Goal: Information Seeking & Learning: Learn about a topic

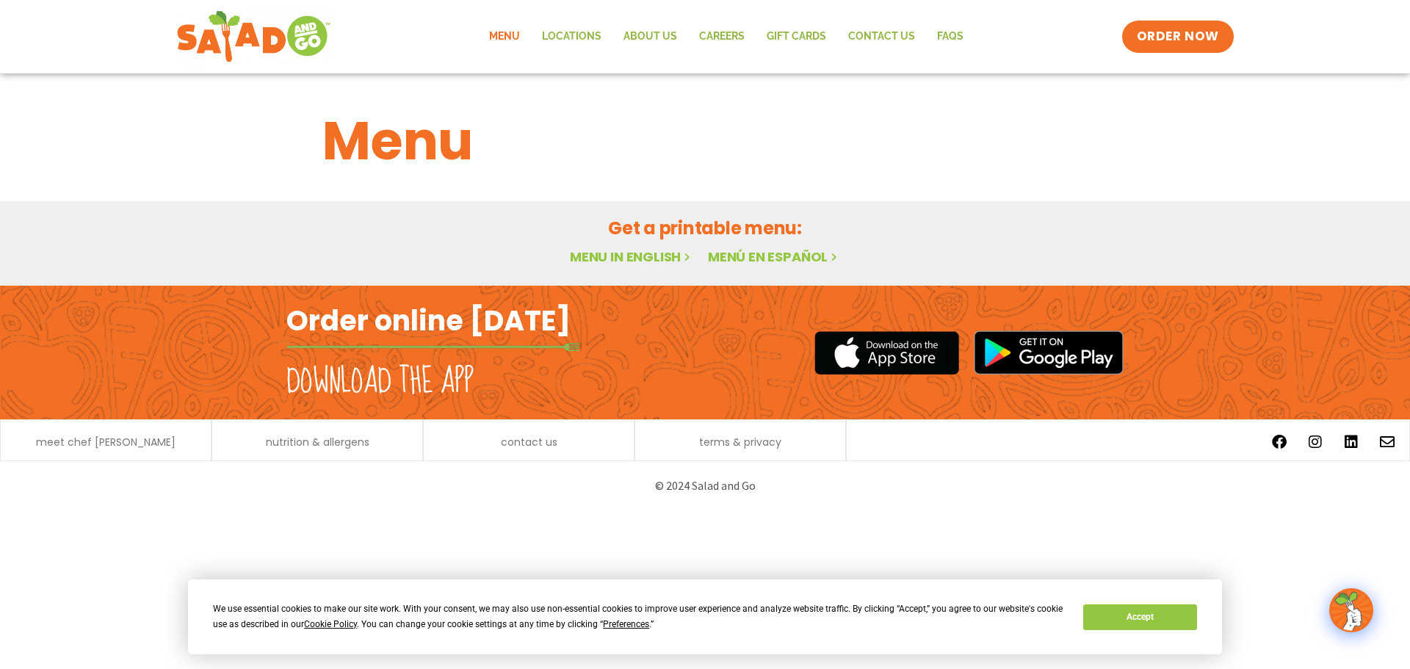
click at [640, 262] on link "Menu in English" at bounding box center [631, 257] width 123 height 18
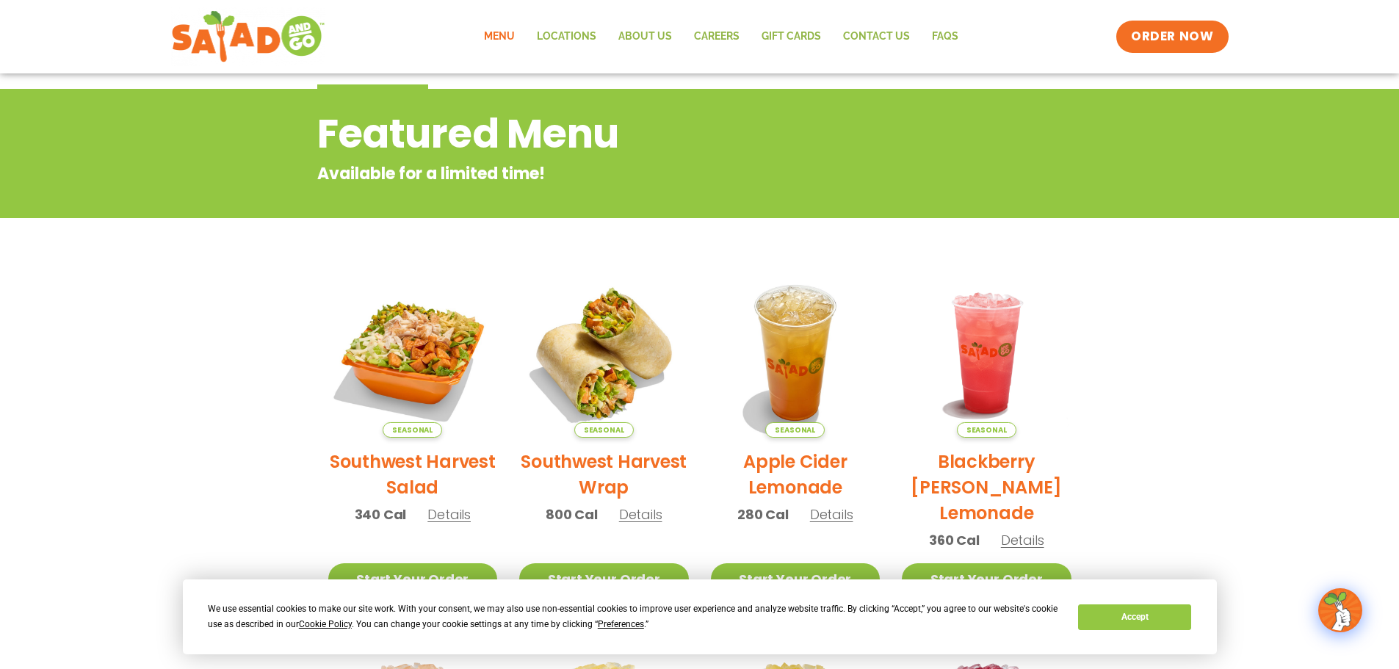
scroll to position [367, 0]
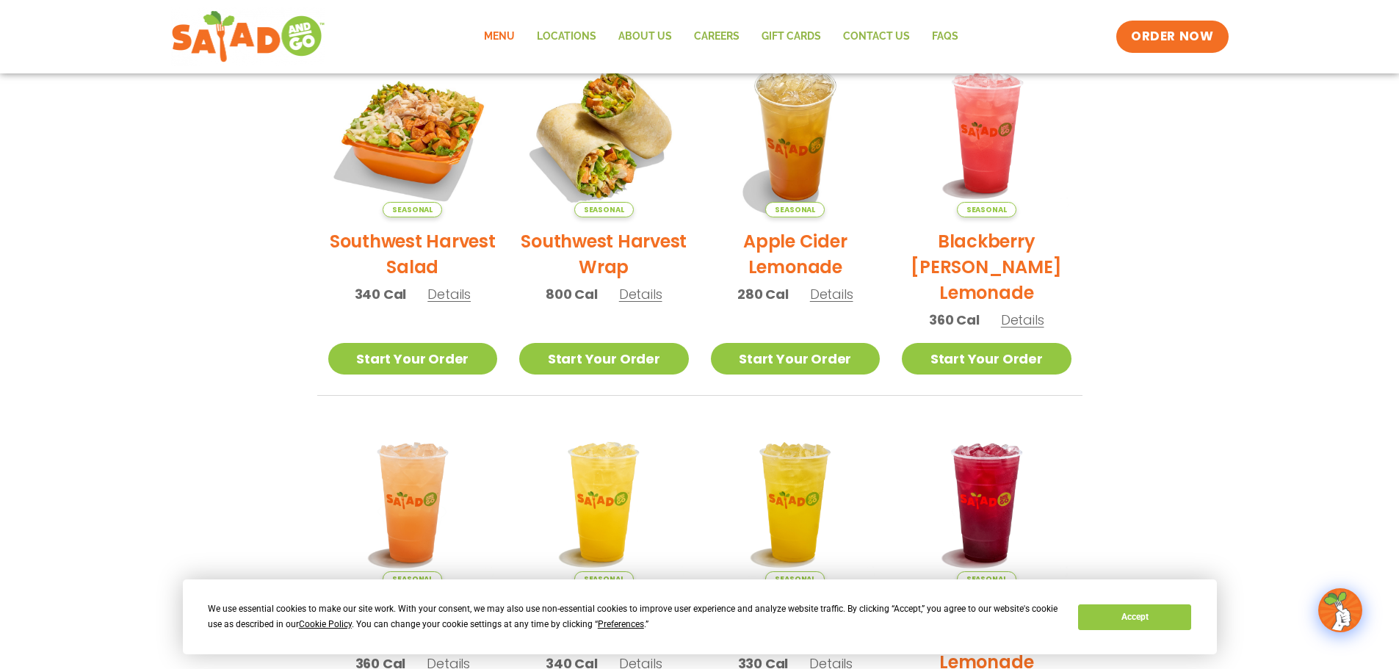
click at [178, 271] on section "Featured Menu Available for a limited time! Seasonal Southwest Harvest Salad 34…" at bounding box center [699, 317] width 1399 height 897
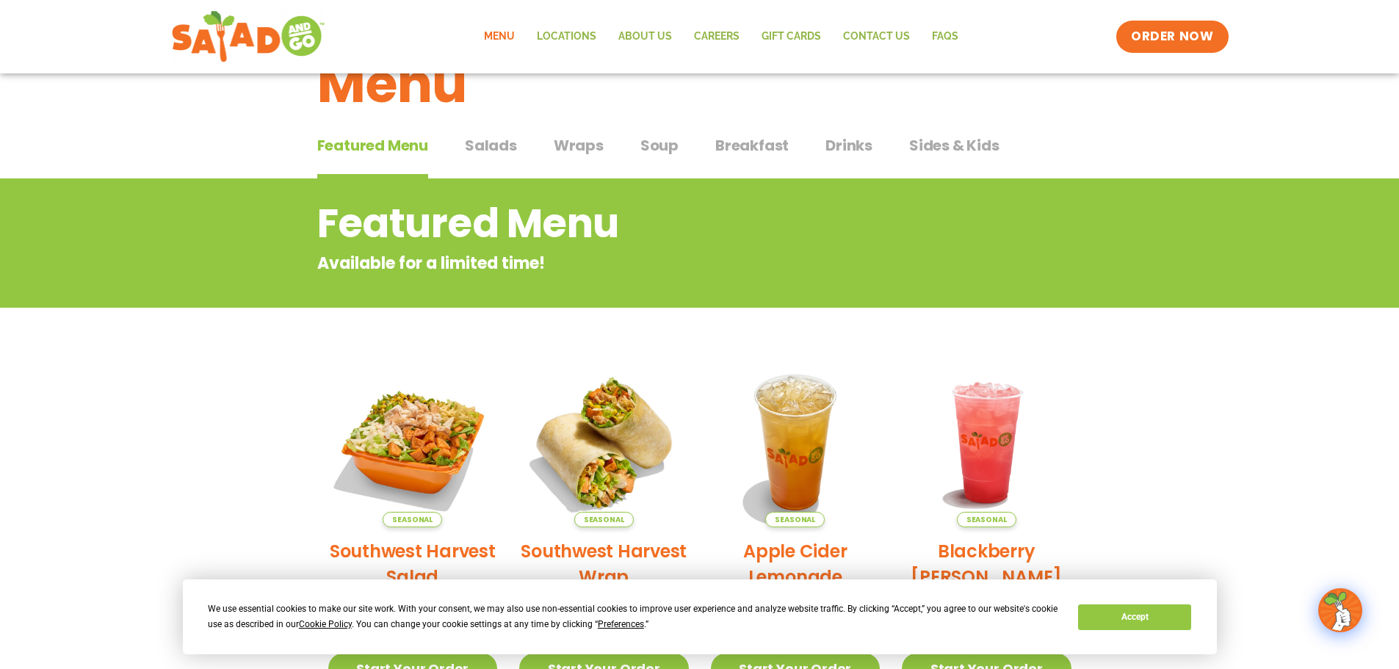
scroll to position [0, 0]
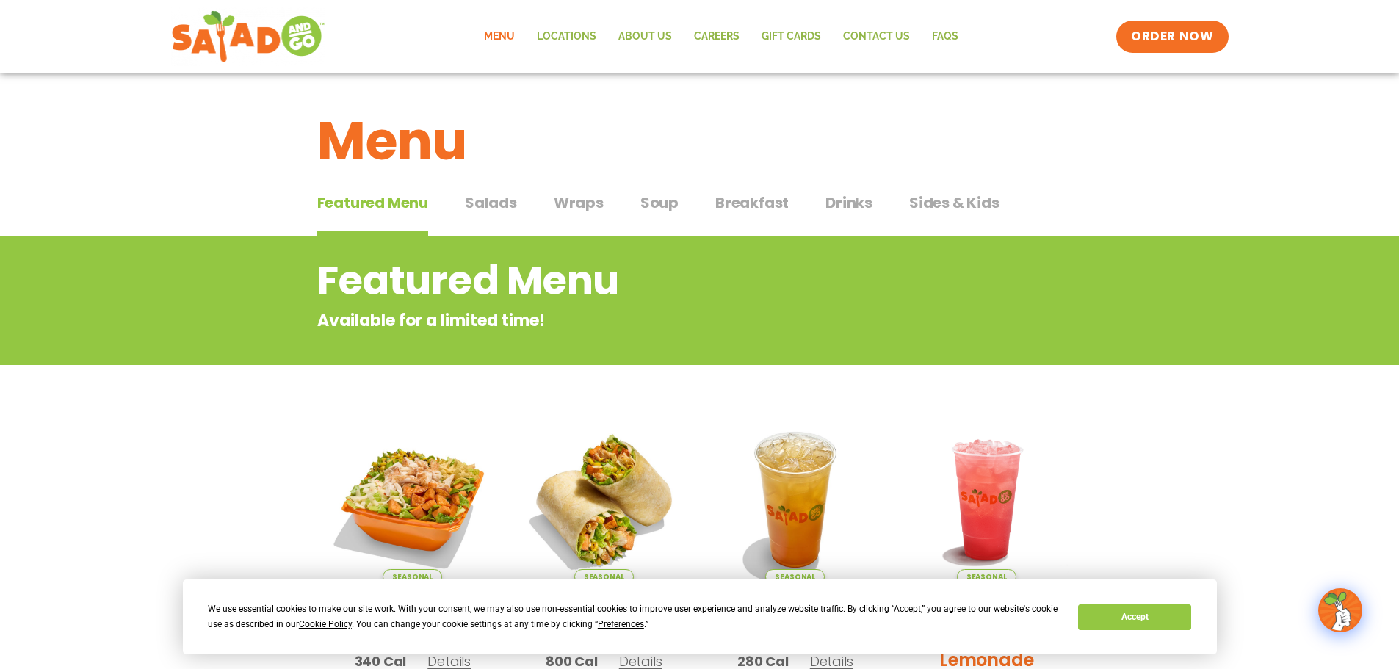
click at [494, 197] on span "Salads" at bounding box center [491, 203] width 52 height 22
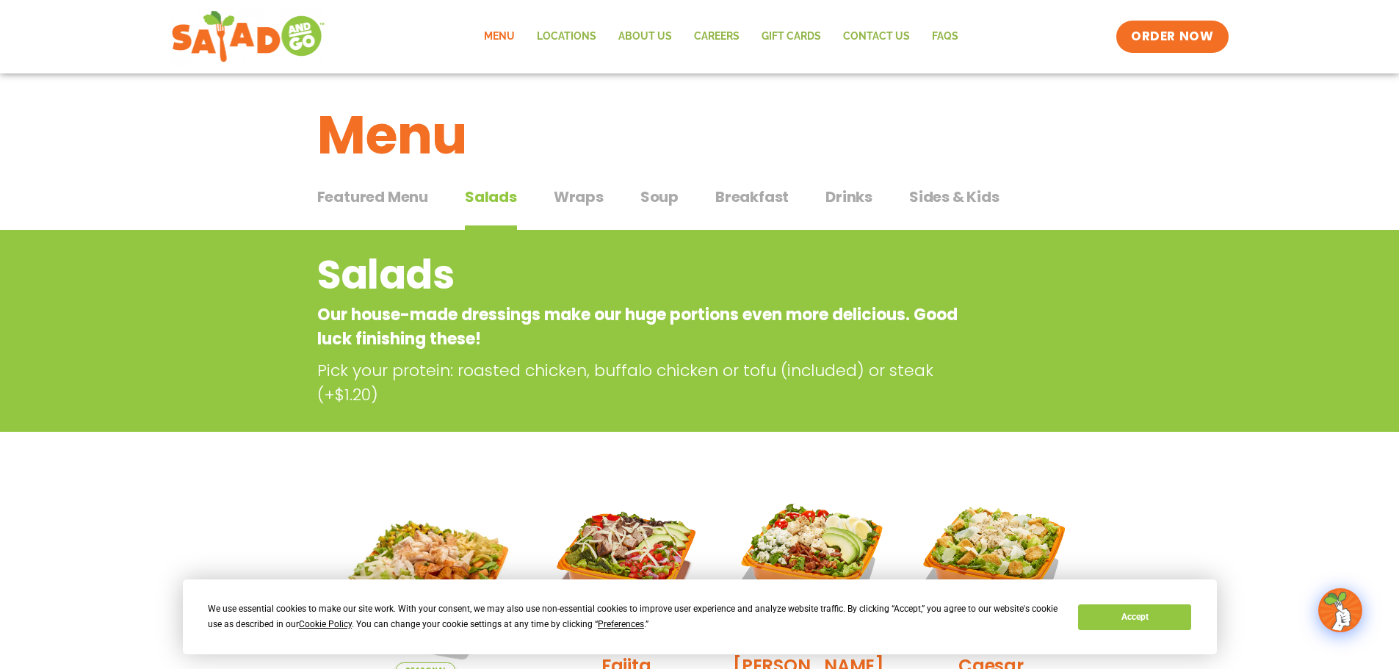
scroll to position [514, 0]
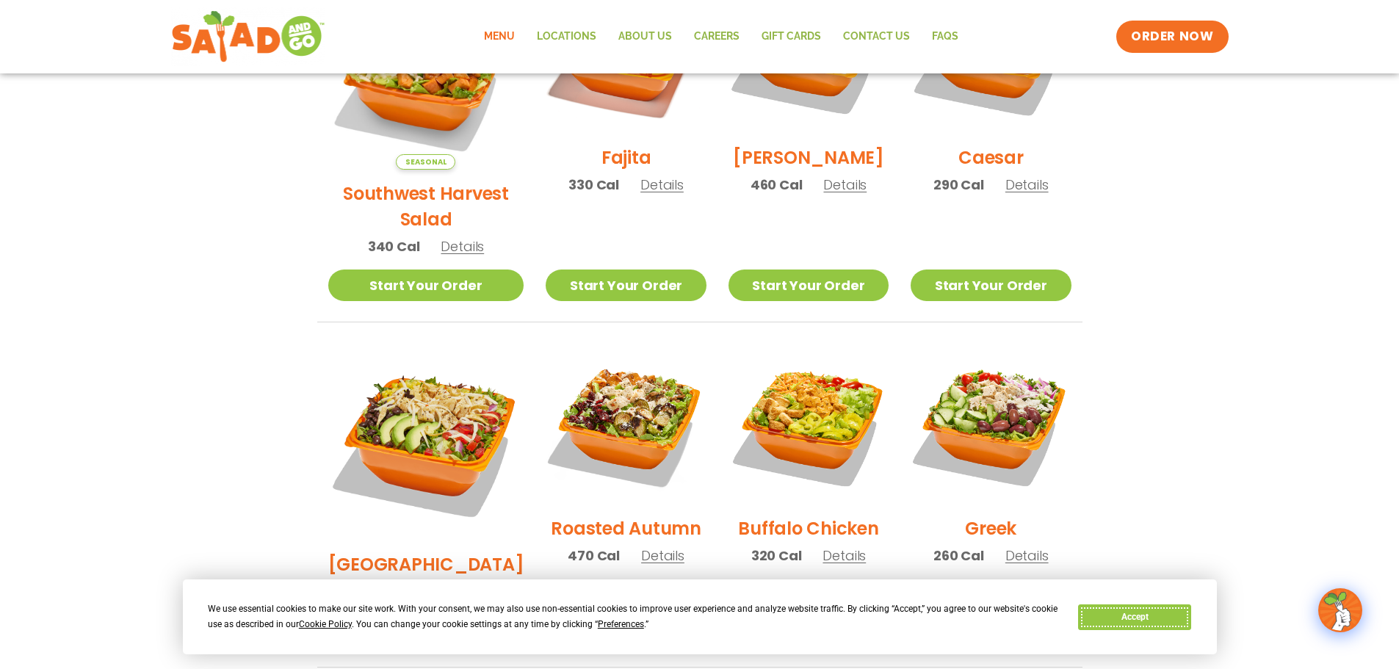
drag, startPoint x: 1138, startPoint y: 613, endPoint x: 1154, endPoint y: 607, distance: 17.0
click at [1138, 613] on button "Accept" at bounding box center [1134, 618] width 113 height 26
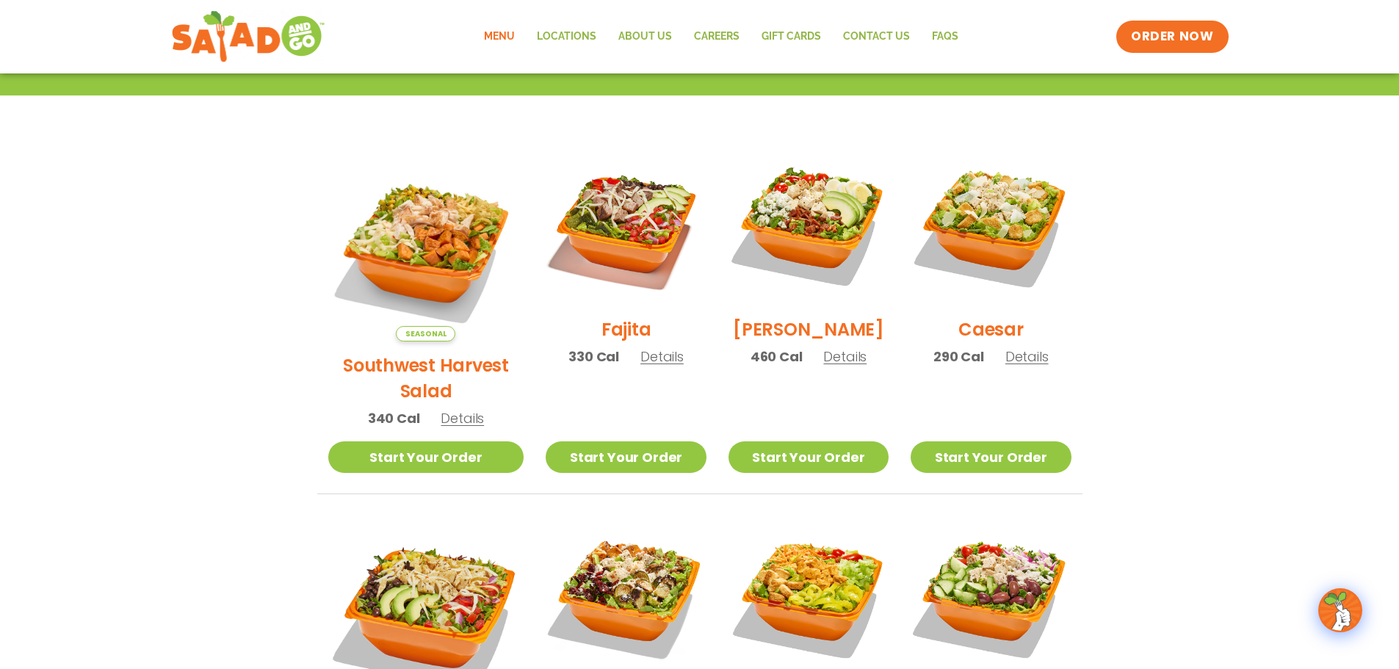
scroll to position [367, 0]
